Goal: Information Seeking & Learning: Learn about a topic

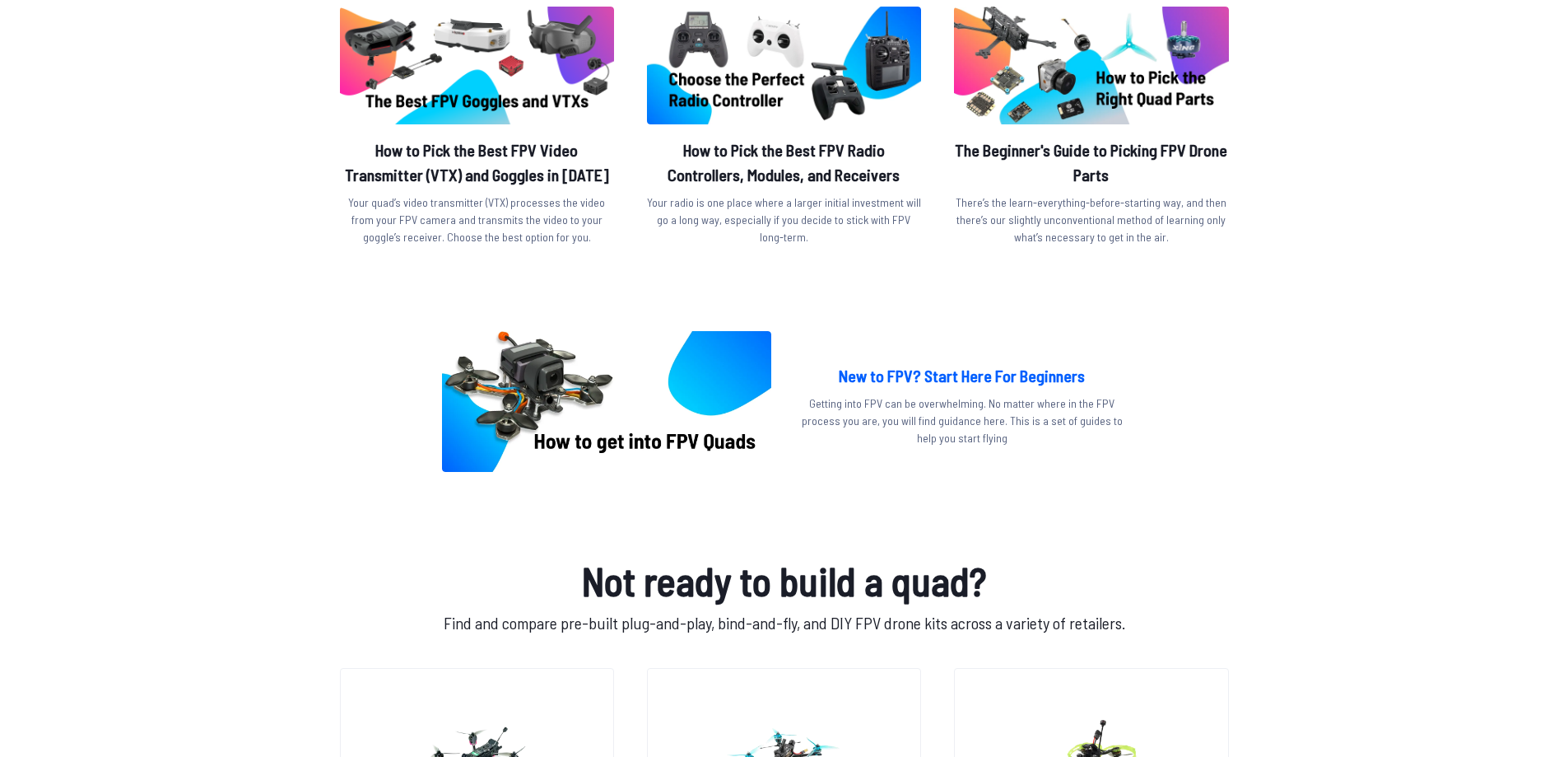
scroll to position [692, 0]
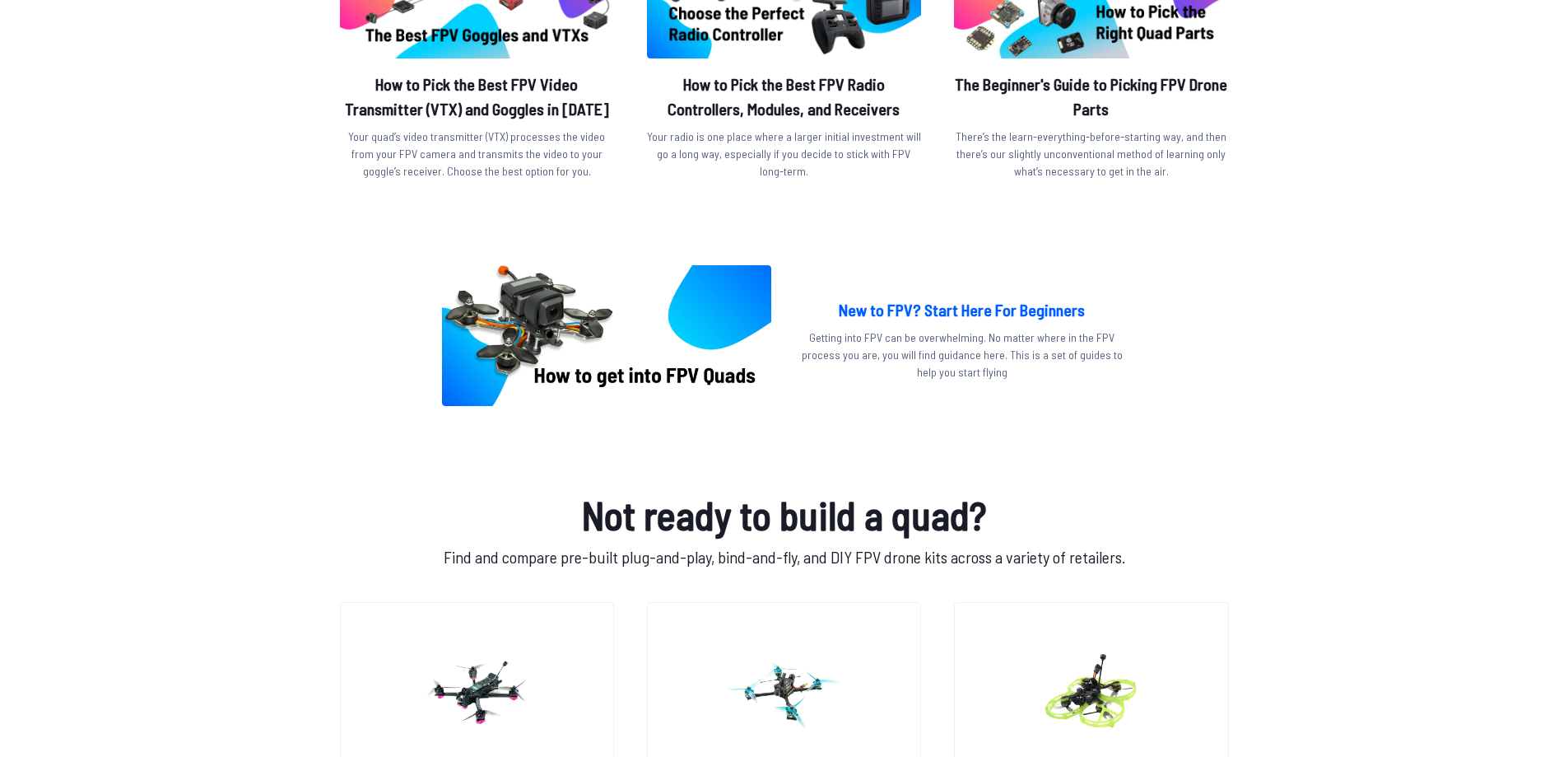
click at [956, 330] on p "Getting into FPV can be overwhelming. No matter where in the FPV process you ar…" at bounding box center [962, 354] width 329 height 52
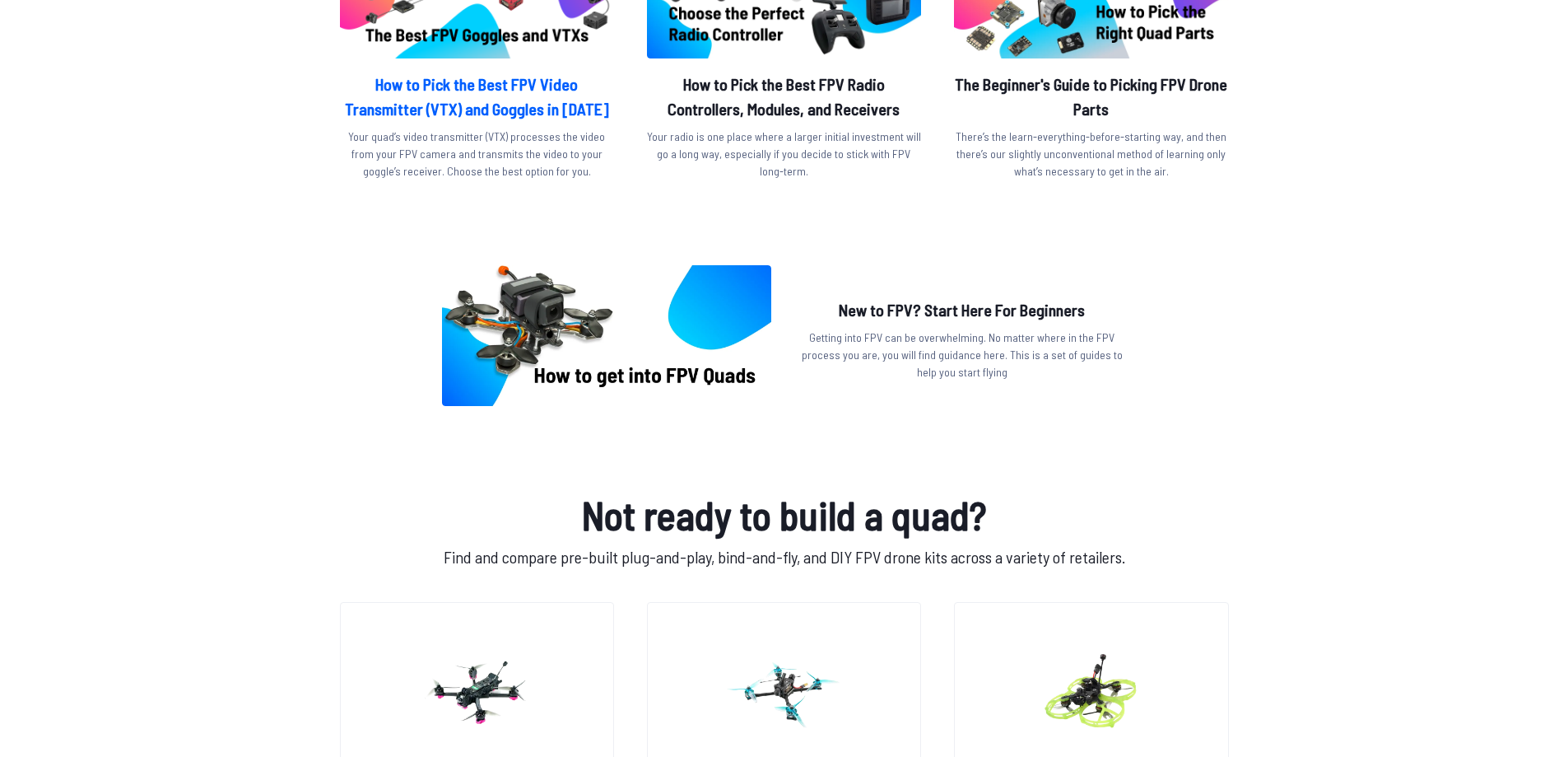
click at [544, 25] on img at bounding box center [477, -1] width 274 height 118
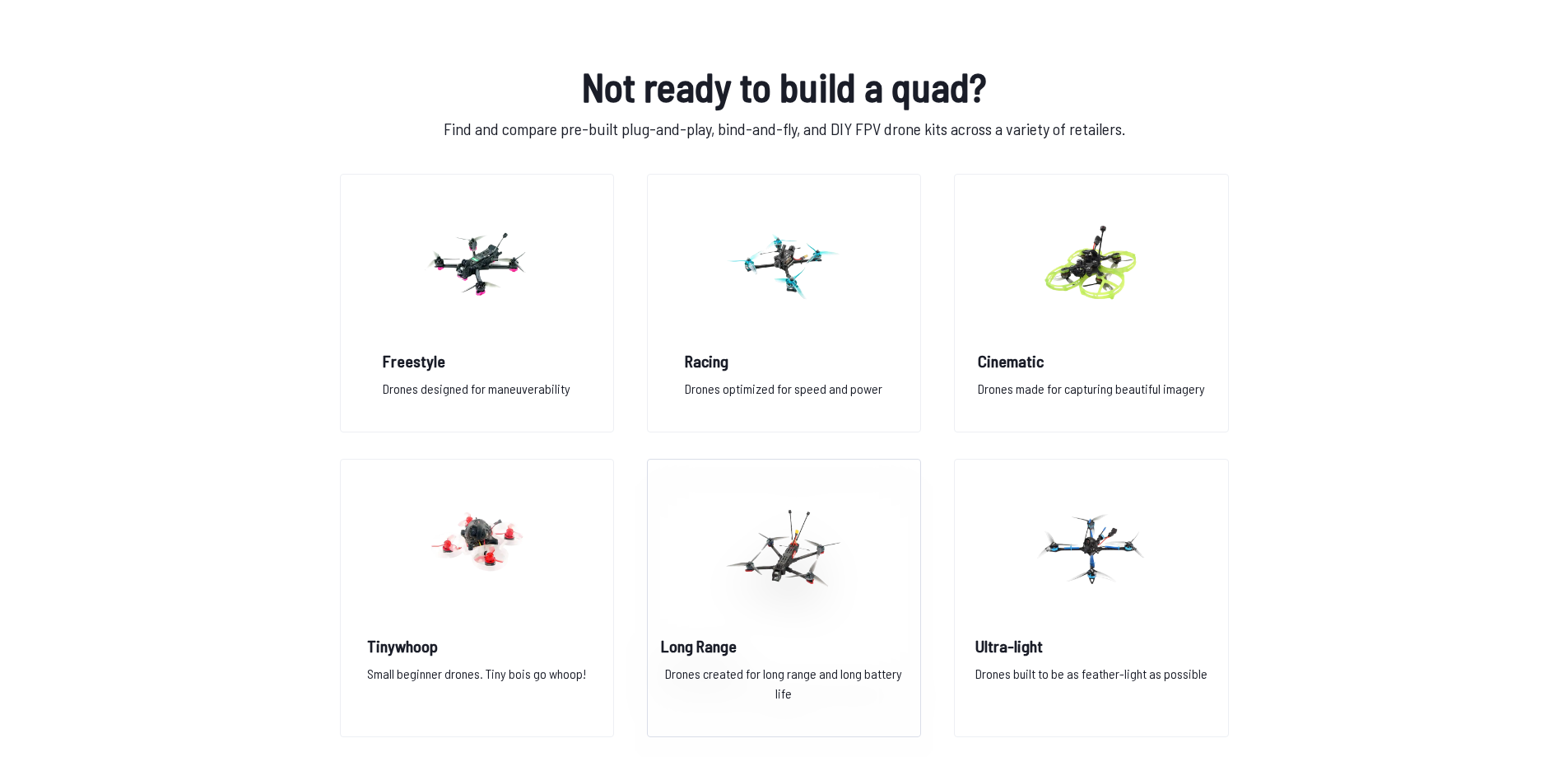
scroll to position [1219, 0]
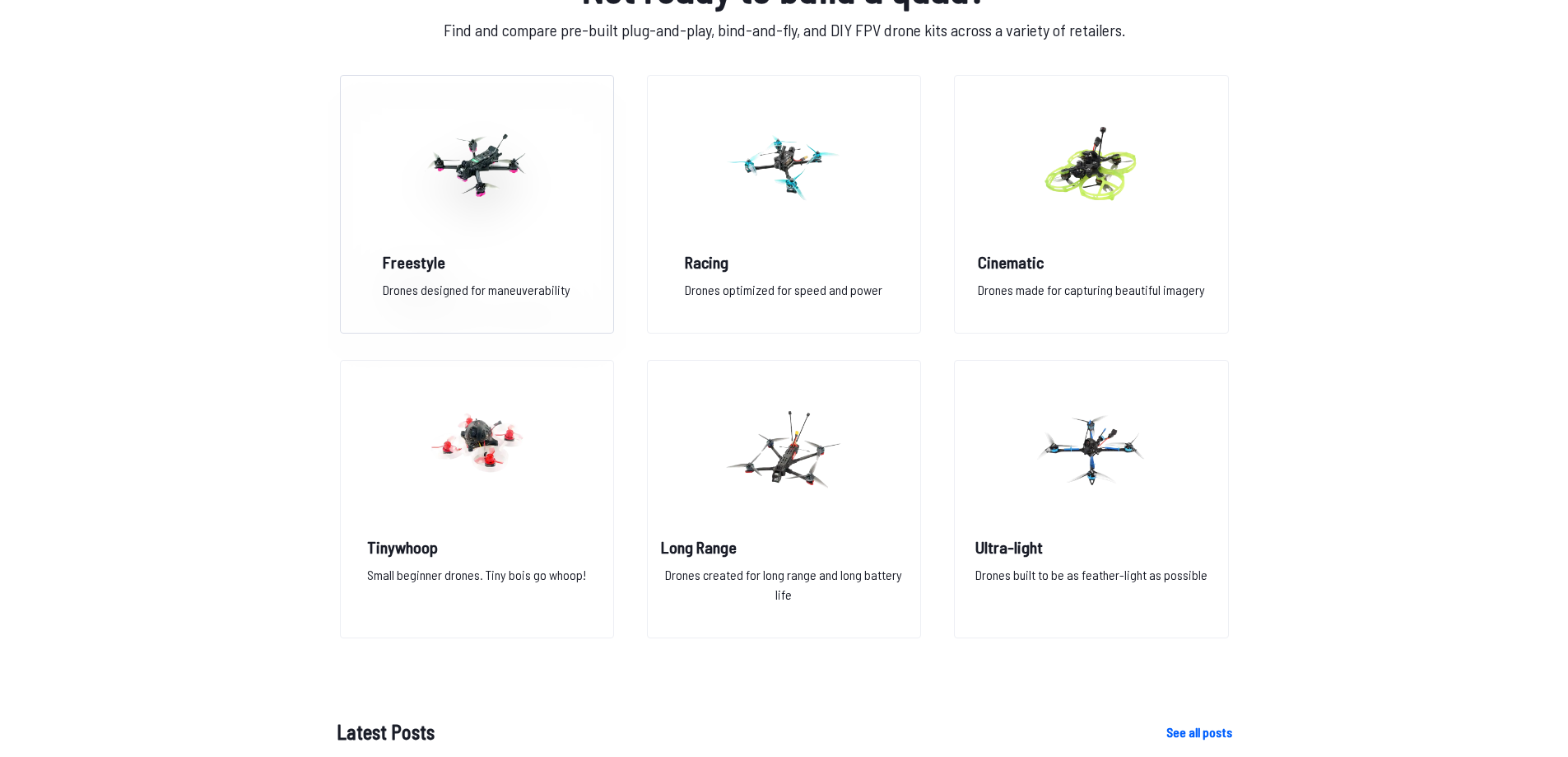
click at [539, 230] on figure at bounding box center [476, 163] width 184 height 175
